Goal: Information Seeking & Learning: Learn about a topic

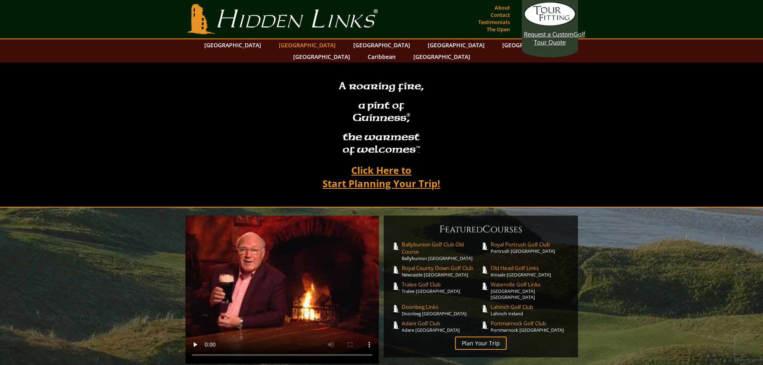
click at [296, 42] on link "[GEOGRAPHIC_DATA]" at bounding box center [307, 45] width 65 height 12
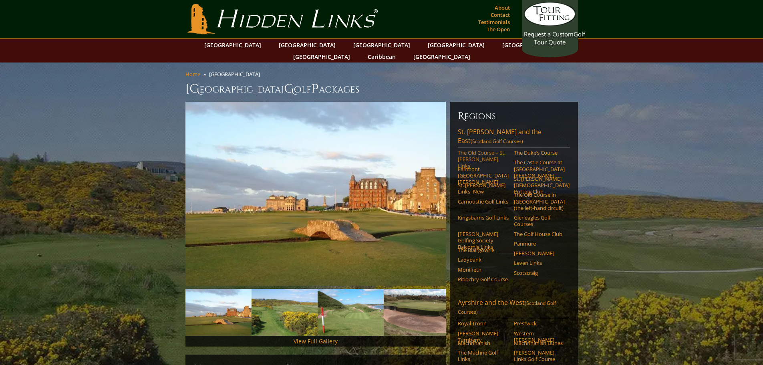
click at [475, 149] on link "The Old Course – St. [PERSON_NAME] Links" at bounding box center [483, 159] width 51 height 20
